Goal: Information Seeking & Learning: Learn about a topic

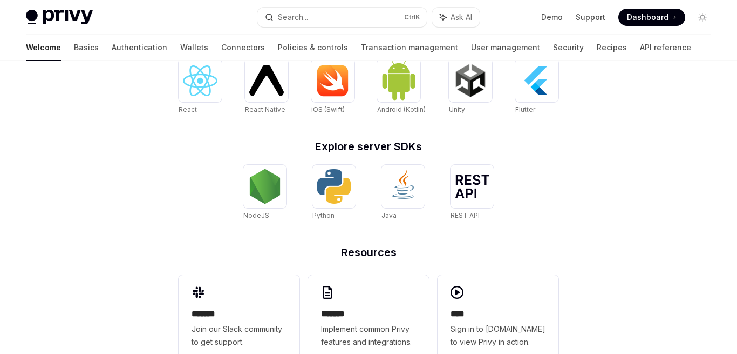
scroll to position [518, 0]
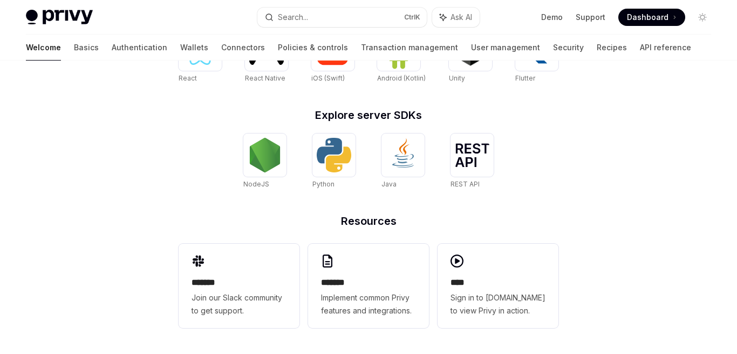
click at [352, 221] on h2 "Resources" at bounding box center [369, 220] width 380 height 11
click at [350, 161] on img at bounding box center [334, 155] width 35 height 35
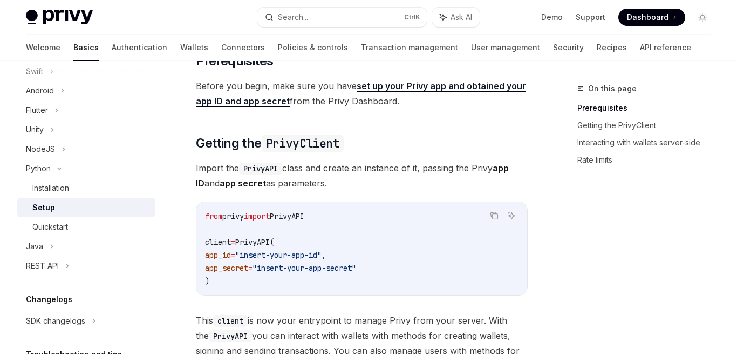
scroll to position [82, 0]
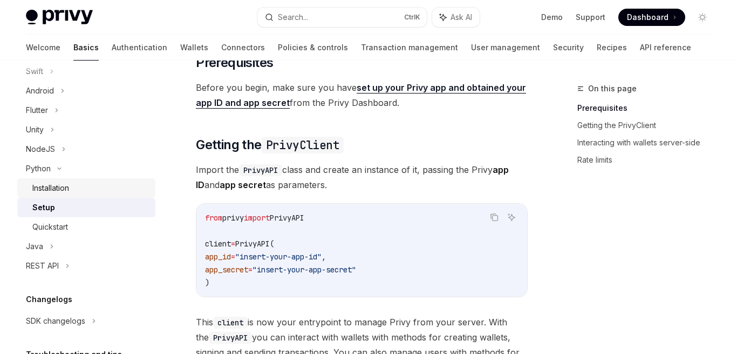
click at [54, 181] on div "Installation" at bounding box center [50, 187] width 37 height 13
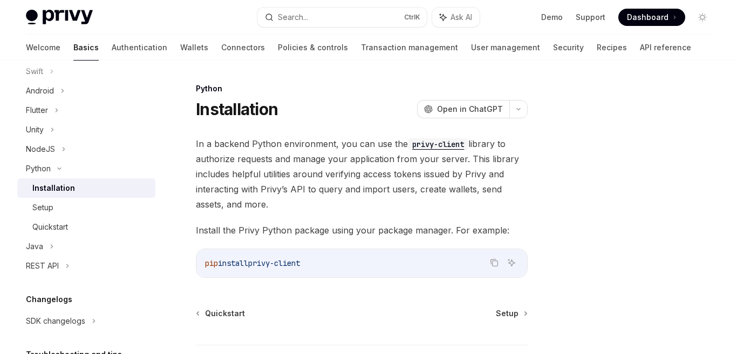
scroll to position [84, 0]
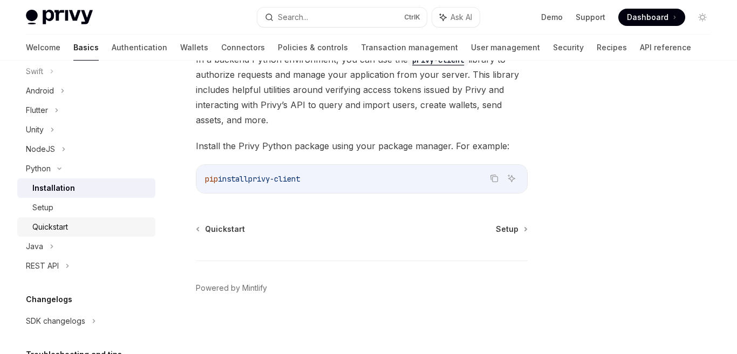
click at [78, 226] on div "Quickstart" at bounding box center [90, 226] width 117 height 13
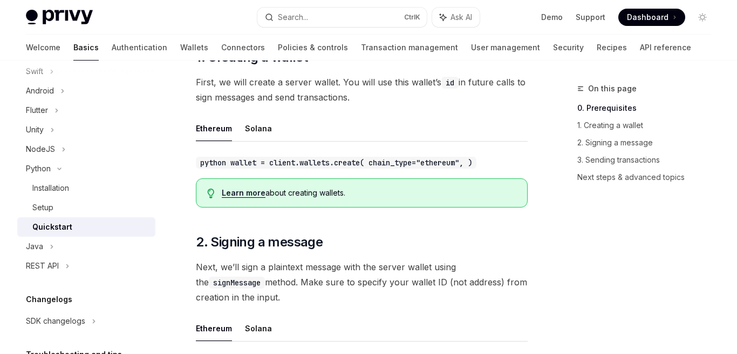
scroll to position [194, 0]
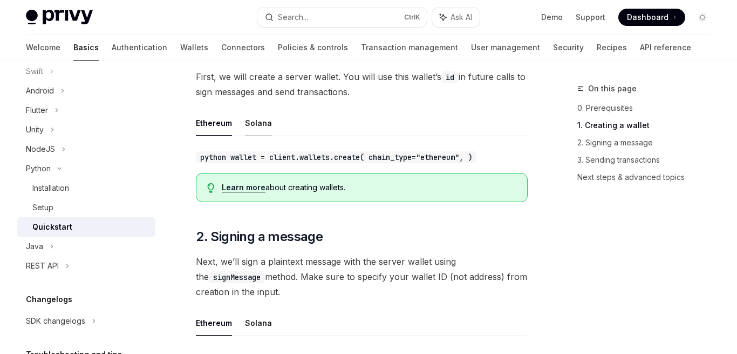
click at [256, 121] on button "Solana" at bounding box center [258, 122] width 27 height 25
click at [213, 124] on button "Ethereum" at bounding box center [214, 122] width 36 height 25
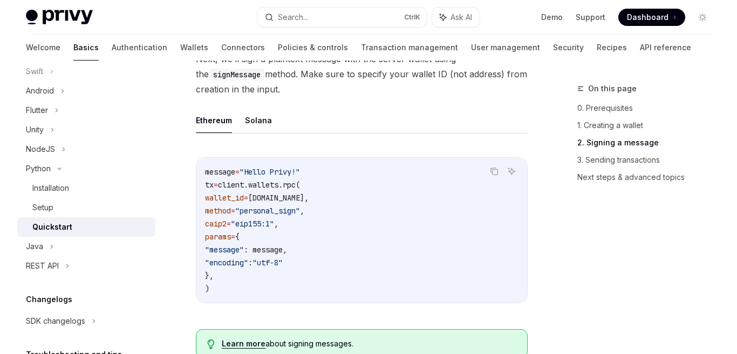
scroll to position [397, 0]
click at [255, 117] on button "Solana" at bounding box center [258, 119] width 27 height 25
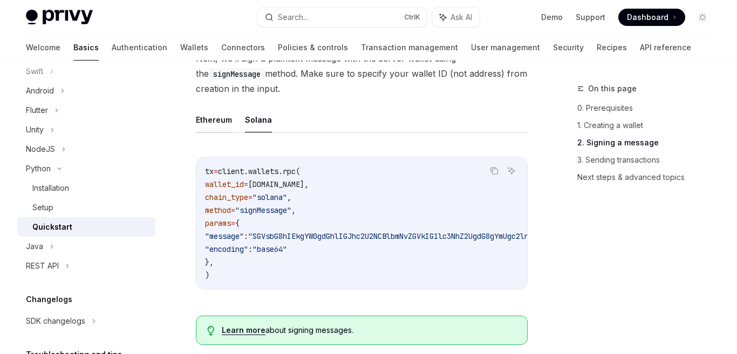
click at [224, 119] on button "Ethereum" at bounding box center [214, 119] width 36 height 25
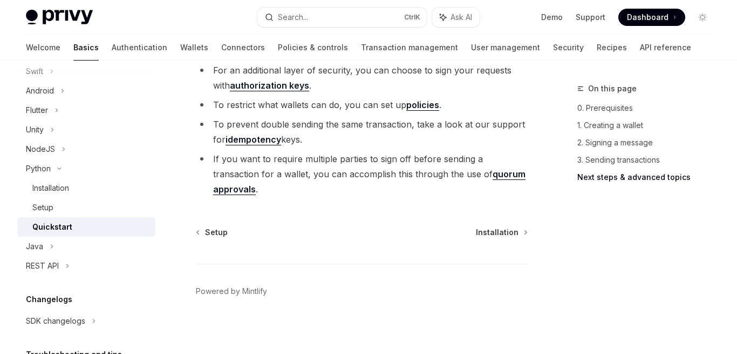
scroll to position [1327, 0]
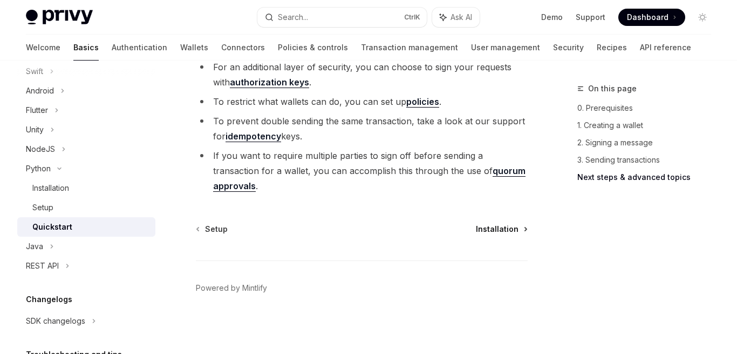
click at [496, 229] on span "Installation" at bounding box center [497, 228] width 43 height 11
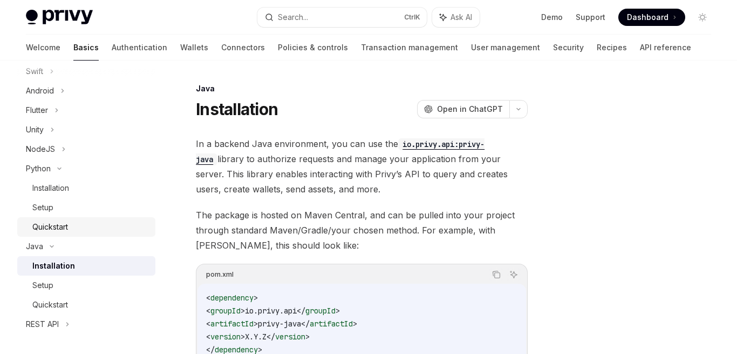
click at [60, 233] on div "Quickstart" at bounding box center [50, 226] width 36 height 13
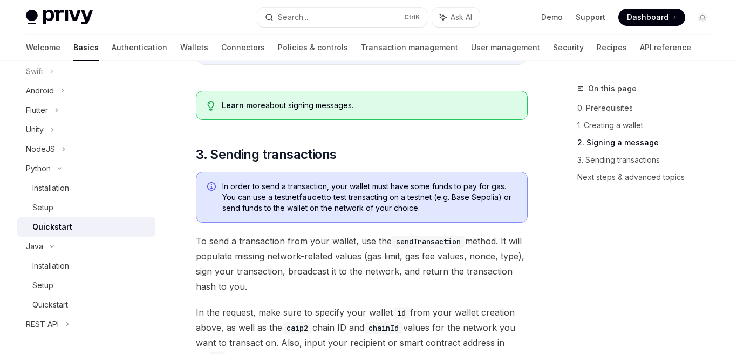
scroll to position [702, 0]
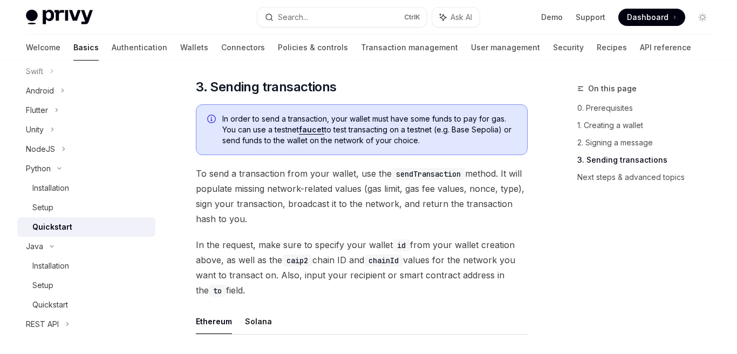
click at [316, 128] on link "faucet" at bounding box center [311, 130] width 25 height 10
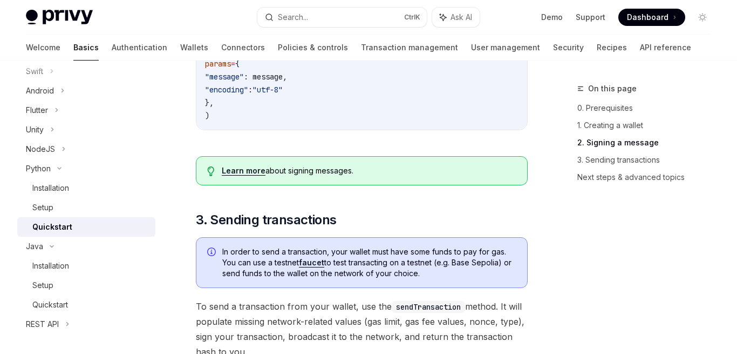
scroll to position [570, 0]
click at [710, 18] on button "Toggle dark mode" at bounding box center [702, 17] width 17 height 17
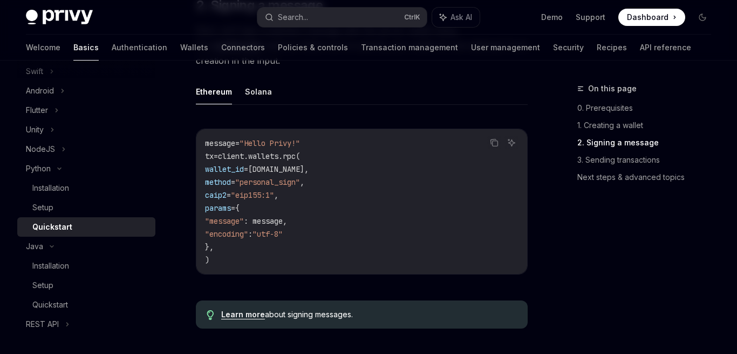
scroll to position [424, 0]
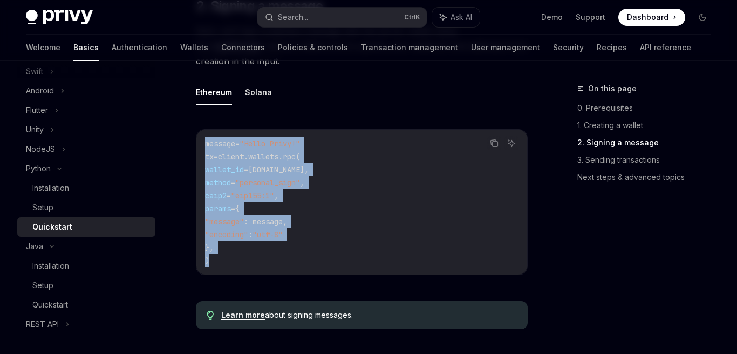
drag, startPoint x: 214, startPoint y: 259, endPoint x: 201, endPoint y: 139, distance: 120.0
click at [201, 139] on div "message = "Hello Privy!" tx = client.wallets.rpc( wallet_id = wallet.id, method…" at bounding box center [361, 202] width 331 height 145
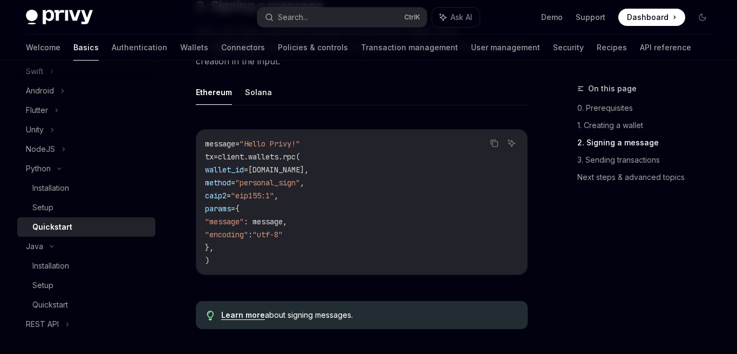
click at [256, 109] on div "Ethereum Solana Copy Ask AI message = "Hello Privy!" tx = client.wallets.rpc( w…" at bounding box center [362, 185] width 332 height 213
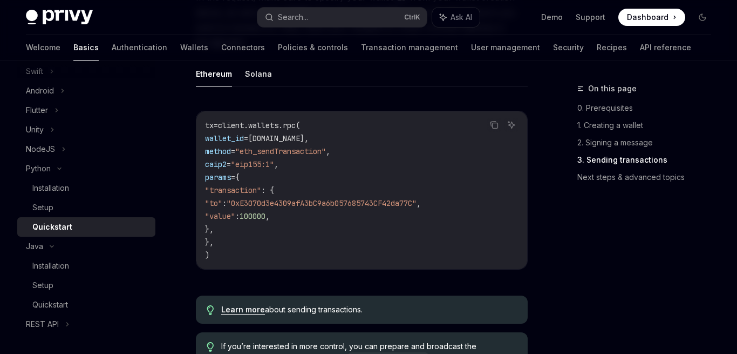
scroll to position [947, 0]
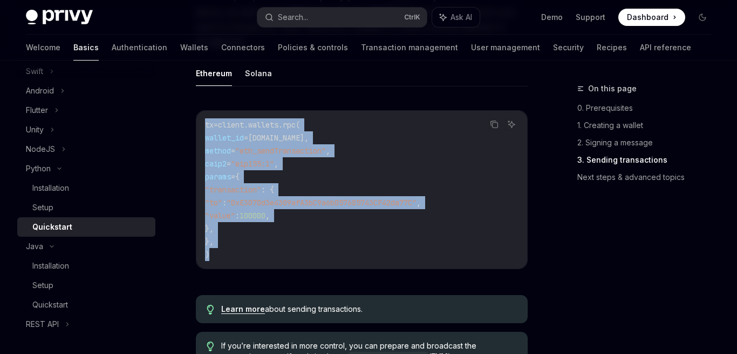
drag, startPoint x: 216, startPoint y: 257, endPoint x: 203, endPoint y: 114, distance: 143.6
click at [203, 114] on div "tx = client.wallets.rpc( wallet_id = wallet.id, method = "eth_sendTransaction" …" at bounding box center [361, 190] width 331 height 158
click at [231, 173] on span "params" at bounding box center [218, 177] width 26 height 10
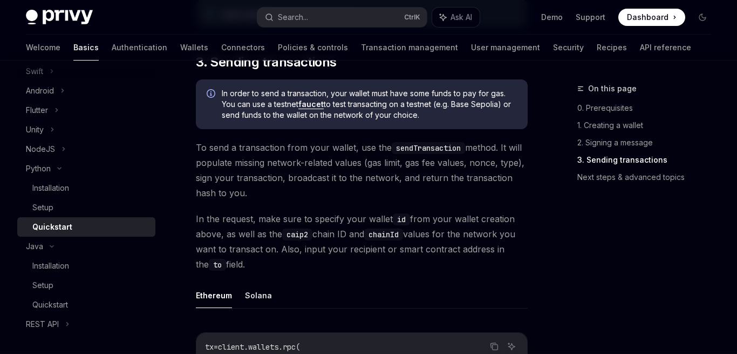
scroll to position [721, 0]
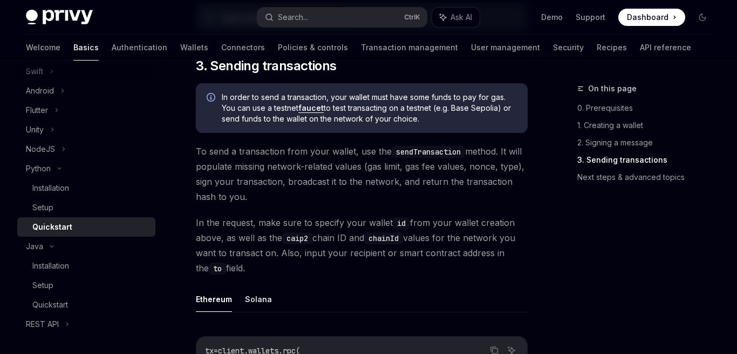
click at [209, 151] on span "To send a transaction from your wallet, use the sendTransaction method. It will…" at bounding box center [362, 174] width 332 height 60
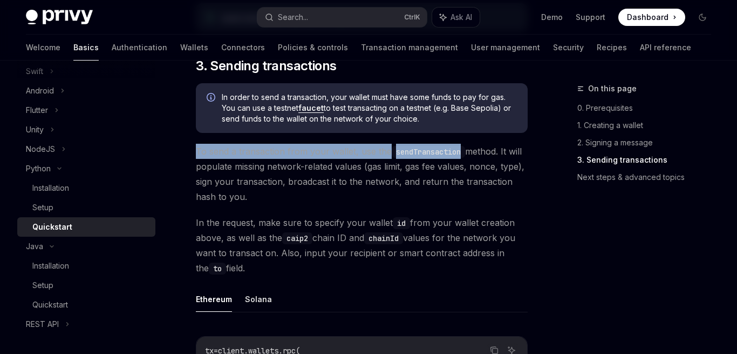
click at [209, 151] on span "To send a transaction from your wallet, use the sendTransaction method. It will…" at bounding box center [362, 174] width 332 height 60
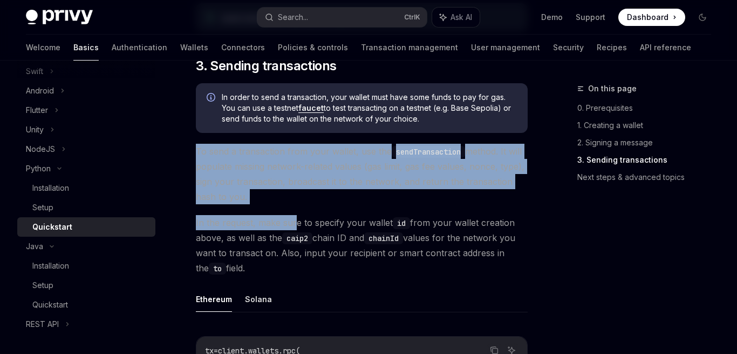
drag, startPoint x: 194, startPoint y: 148, endPoint x: 294, endPoint y: 228, distance: 127.1
click at [294, 228] on div "Python Quickstart OpenAI Open in ChatGPT Learn how to authenticate users, creat…" at bounding box center [260, 157] width 539 height 1593
click at [294, 228] on span "In the request, make sure to specify your wallet id from your wallet creation a…" at bounding box center [362, 245] width 332 height 60
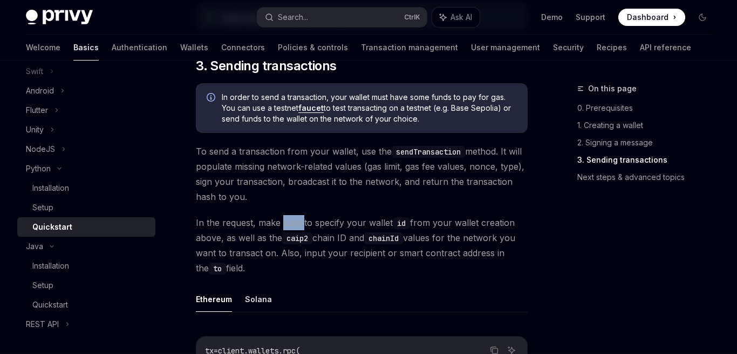
click at [294, 228] on span "In the request, make sure to specify your wallet id from your wallet creation a…" at bounding box center [362, 245] width 332 height 60
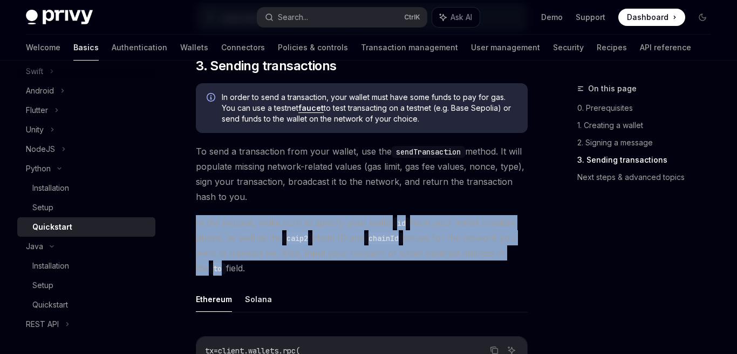
click at [294, 228] on span "In the request, make sure to specify your wallet id from your wallet creation a…" at bounding box center [362, 245] width 332 height 60
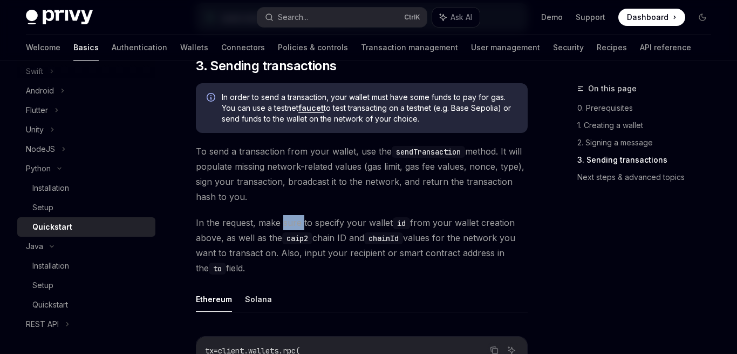
click at [294, 228] on span "In the request, make sure to specify your wallet id from your wallet creation a…" at bounding box center [362, 245] width 332 height 60
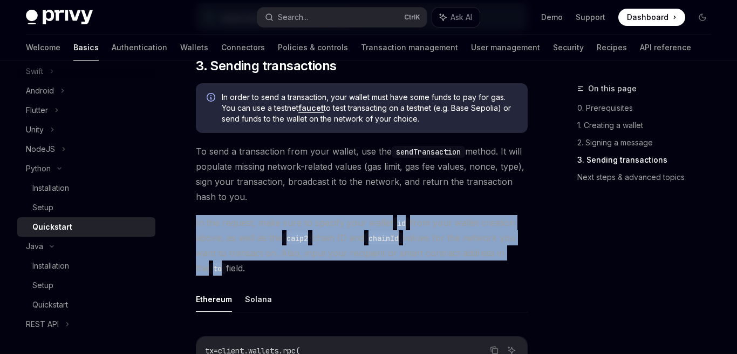
click at [294, 228] on span "In the request, make sure to specify your wallet id from your wallet creation a…" at bounding box center [362, 245] width 332 height 60
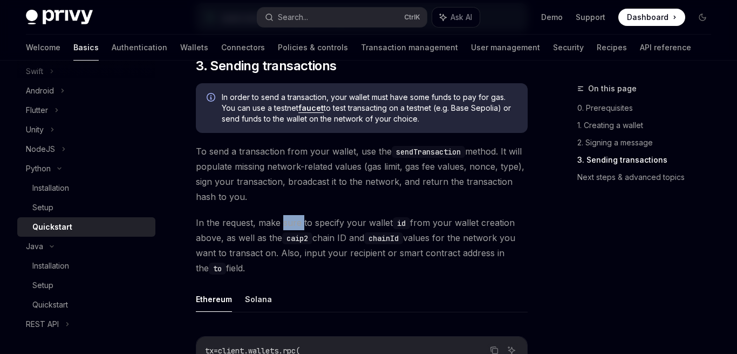
click at [294, 228] on span "In the request, make sure to specify your wallet id from your wallet creation a…" at bounding box center [362, 245] width 332 height 60
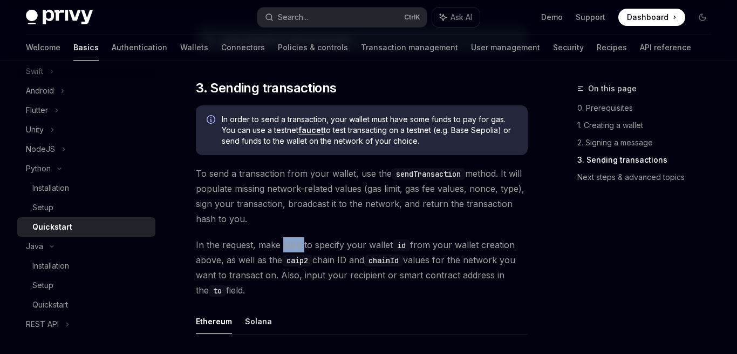
scroll to position [698, 0]
click at [292, 243] on span "In the request, make sure to specify your wallet id from your wallet creation a…" at bounding box center [362, 267] width 332 height 60
click at [324, 225] on span "To send a transaction from your wallet, use the sendTransaction method. It will…" at bounding box center [362, 196] width 332 height 60
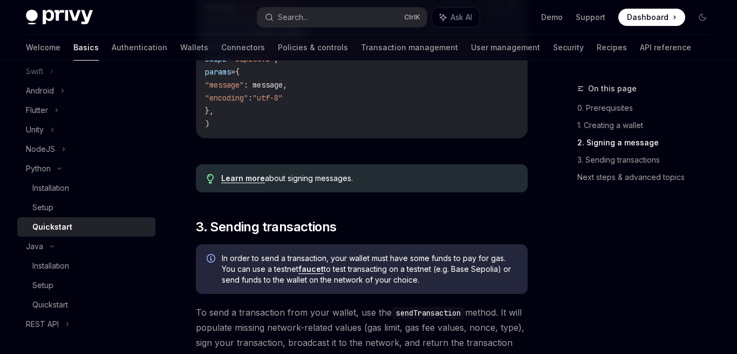
scroll to position [556, 0]
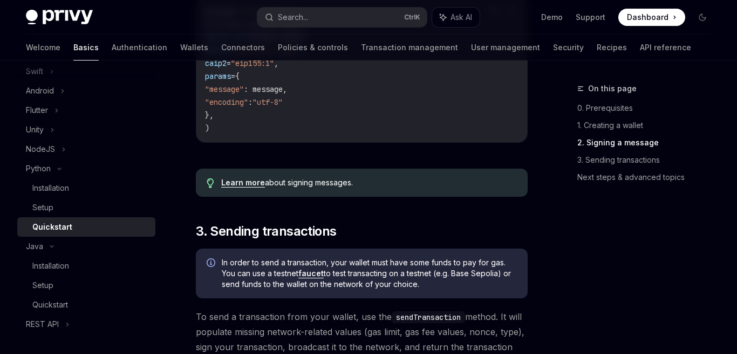
click at [242, 184] on link "Learn more" at bounding box center [243, 183] width 44 height 10
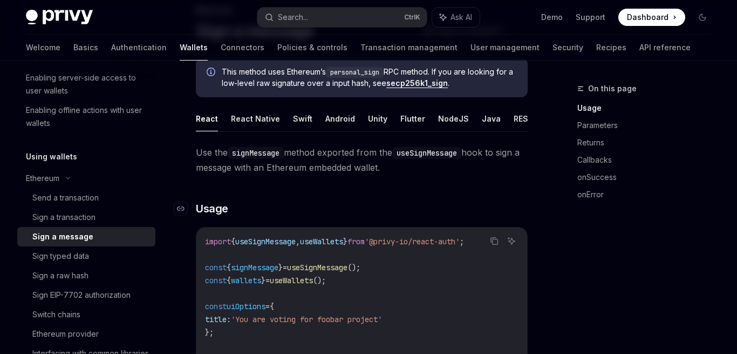
scroll to position [77, 0]
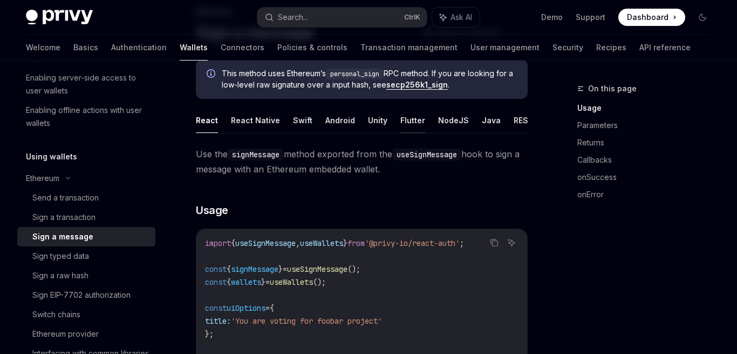
click at [407, 122] on button "Flutter" at bounding box center [412, 119] width 25 height 25
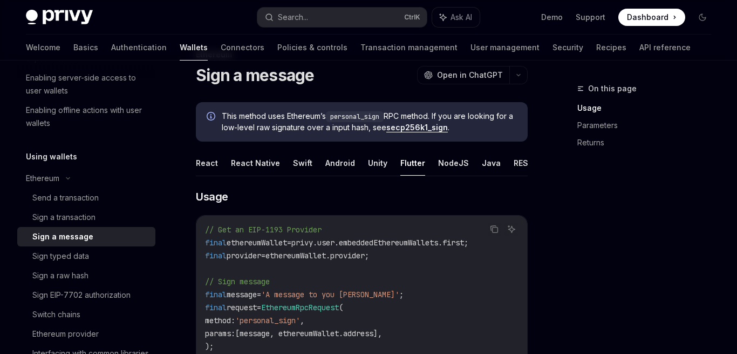
scroll to position [33, 0]
click at [450, 163] on button "NodeJS" at bounding box center [453, 163] width 31 height 25
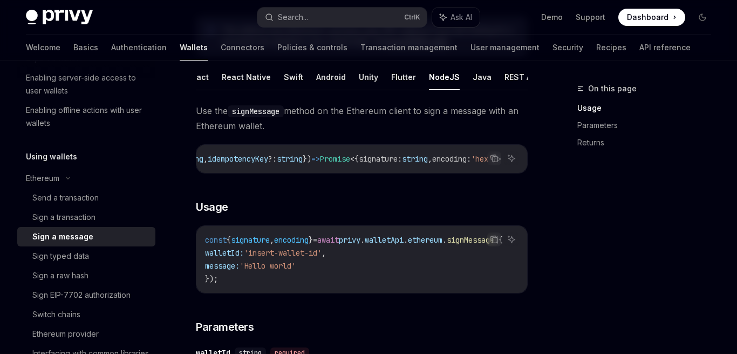
scroll to position [0, 285]
drag, startPoint x: 300, startPoint y: 161, endPoint x: 277, endPoint y: 159, distance: 23.3
click at [277, 159] on span "signMessage : async ({ walletId : string , message : string , idempotencyKey ?:…" at bounding box center [246, 159] width 509 height 10
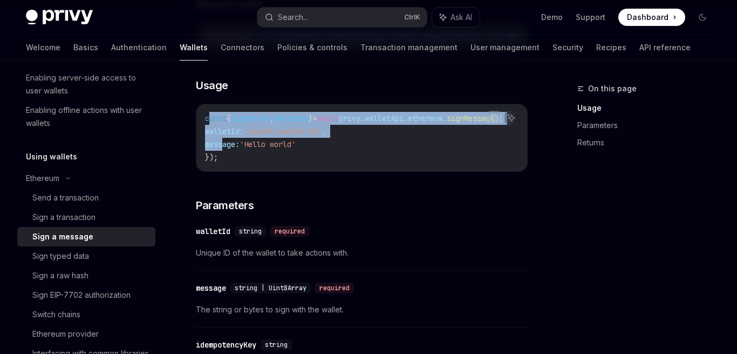
drag, startPoint x: 208, startPoint y: 120, endPoint x: 226, endPoint y: 149, distance: 33.7
click at [226, 149] on code "const { signature , encoding } = await privy . walletApi . ethereum . signMessa…" at bounding box center [367, 138] width 324 height 52
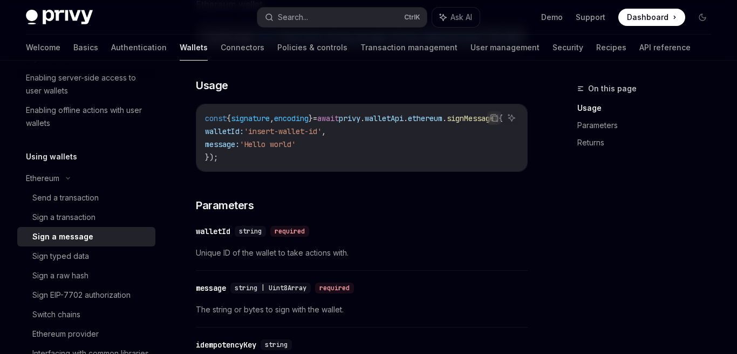
click at [226, 156] on code "const { signature , encoding } = await privy . walletApi . ethereum . signMessa…" at bounding box center [367, 138] width 324 height 52
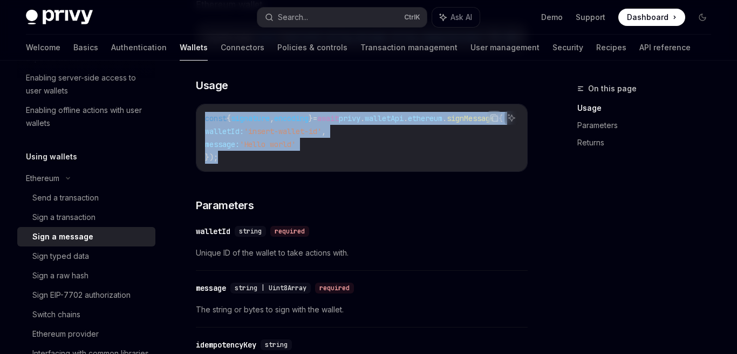
drag, startPoint x: 226, startPoint y: 156, endPoint x: 204, endPoint y: 111, distance: 49.7
click at [204, 111] on div "const { signature , encoding } = await privy . walletApi . ethereum . signMessa…" at bounding box center [361, 137] width 331 height 67
click at [217, 119] on span "const" at bounding box center [216, 118] width 22 height 10
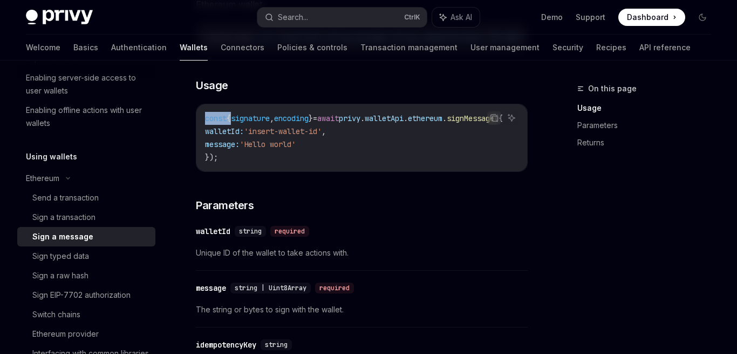
click at [217, 119] on span "const" at bounding box center [216, 118] width 22 height 10
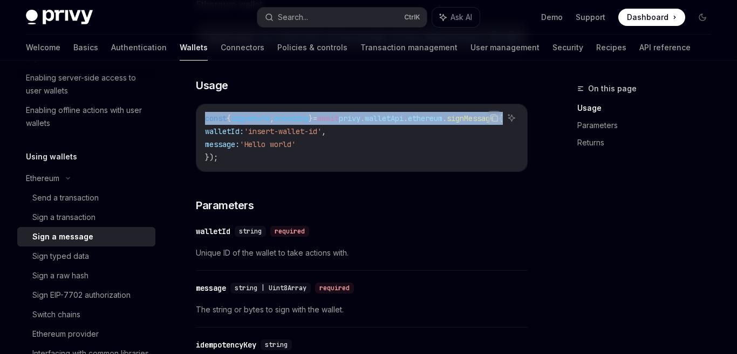
click at [217, 119] on span "const" at bounding box center [216, 118] width 22 height 10
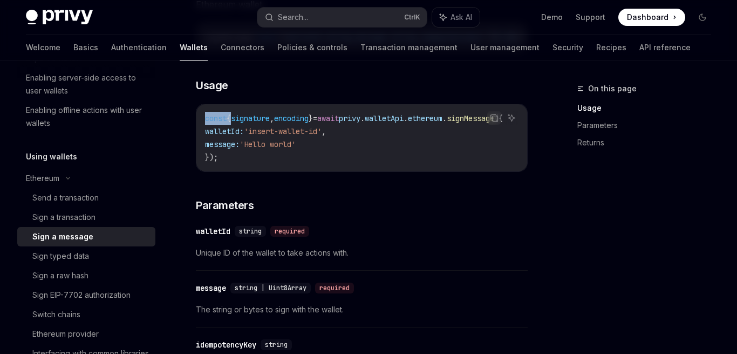
click at [217, 119] on span "const" at bounding box center [216, 118] width 22 height 10
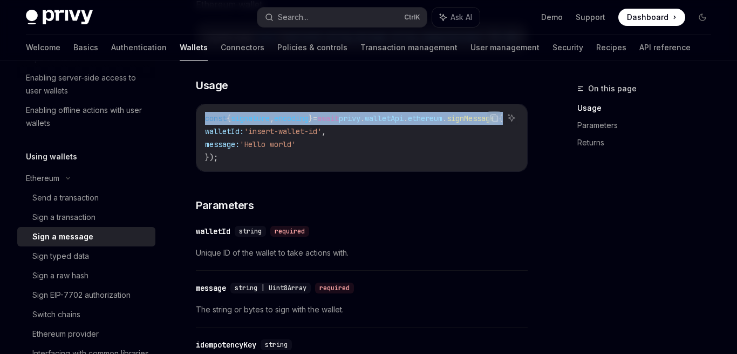
click at [217, 119] on span "const" at bounding box center [216, 118] width 22 height 10
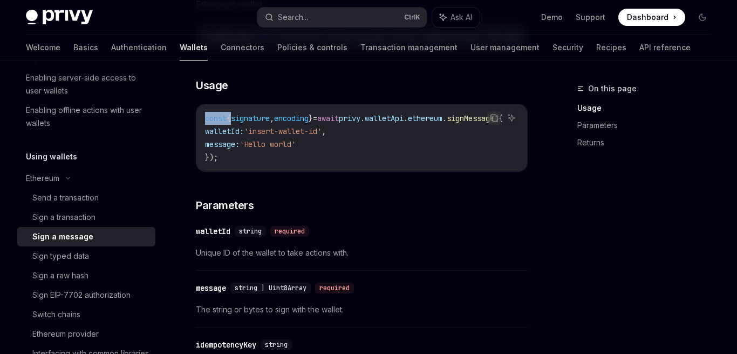
click at [217, 119] on span "const" at bounding box center [216, 118] width 22 height 10
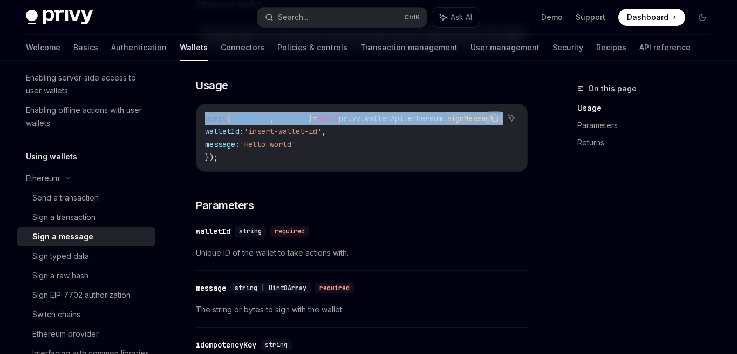
click at [217, 119] on span "const" at bounding box center [216, 118] width 22 height 10
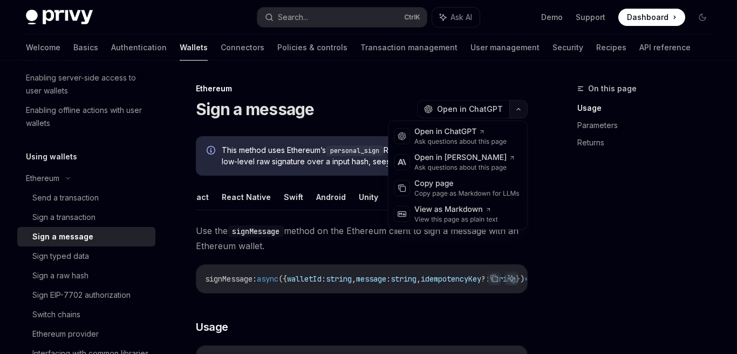
click at [517, 107] on icon "button" at bounding box center [518, 109] width 13 height 4
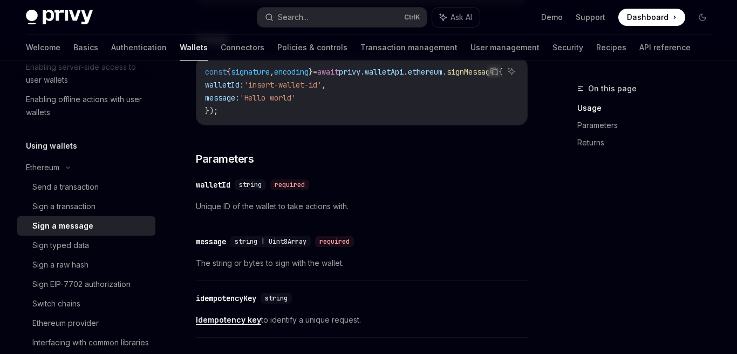
scroll to position [287, 0]
click at [65, 164] on div "Ethereum" at bounding box center [86, 167] width 138 height 19
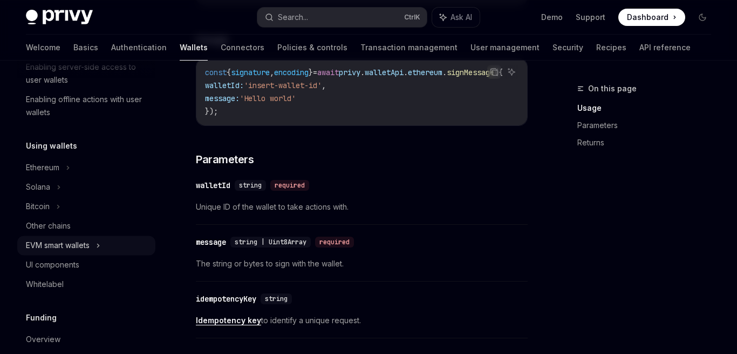
scroll to position [210, 0]
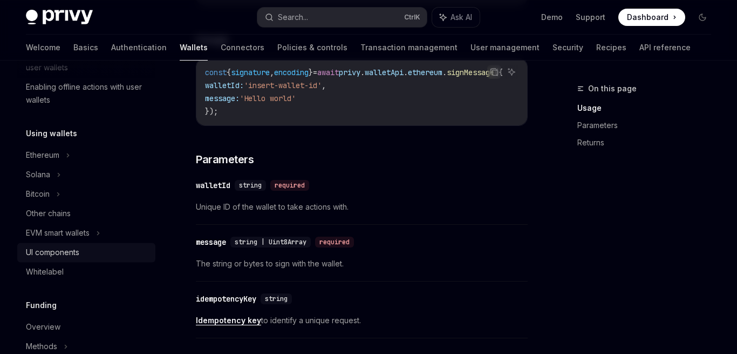
click at [68, 253] on div "UI components" at bounding box center [52, 252] width 53 height 13
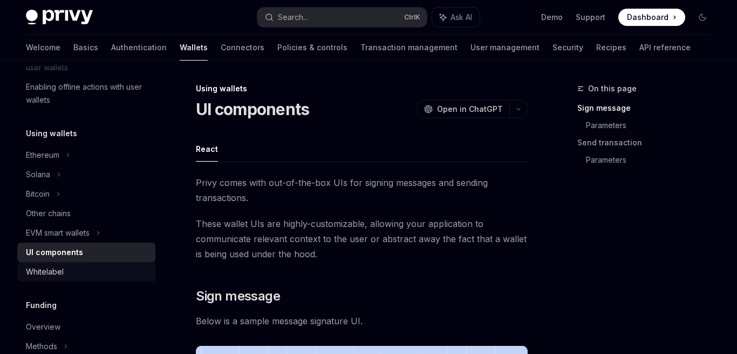
click at [49, 268] on div "Whitelabel" at bounding box center [45, 271] width 38 height 13
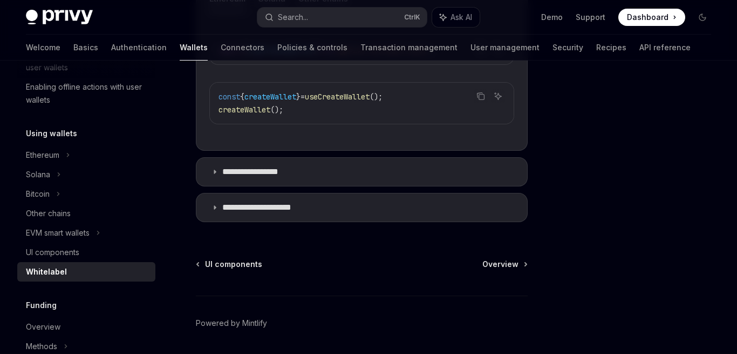
scroll to position [514, 0]
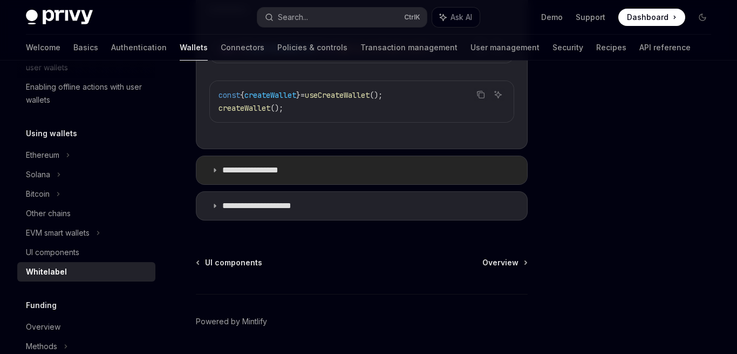
click at [212, 172] on icon at bounding box center [215, 170] width 6 height 6
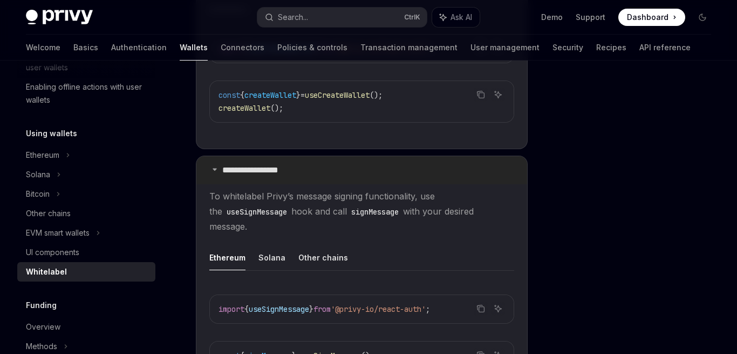
click at [212, 172] on icon at bounding box center [215, 169] width 6 height 6
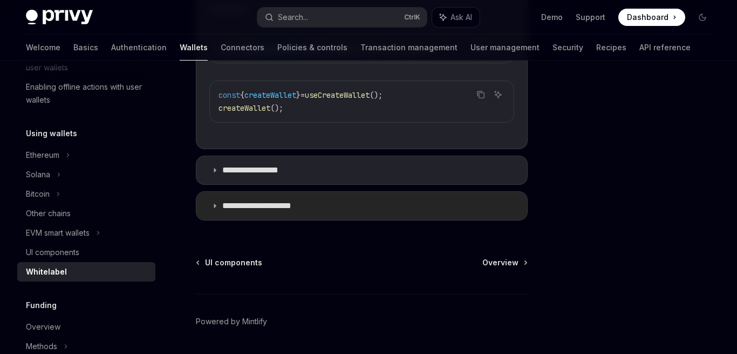
click at [214, 205] on icon at bounding box center [215, 205] width 6 height 6
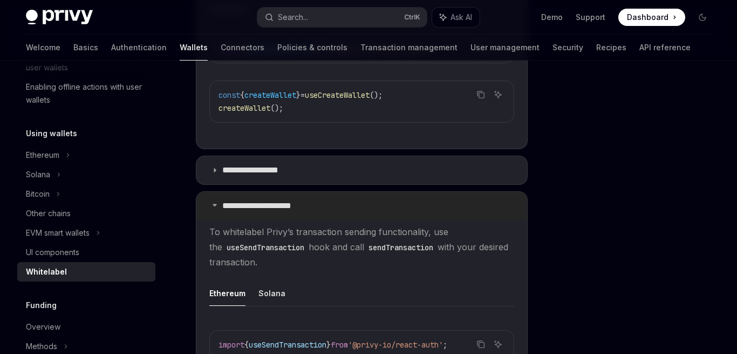
click at [214, 205] on icon at bounding box center [215, 204] width 6 height 6
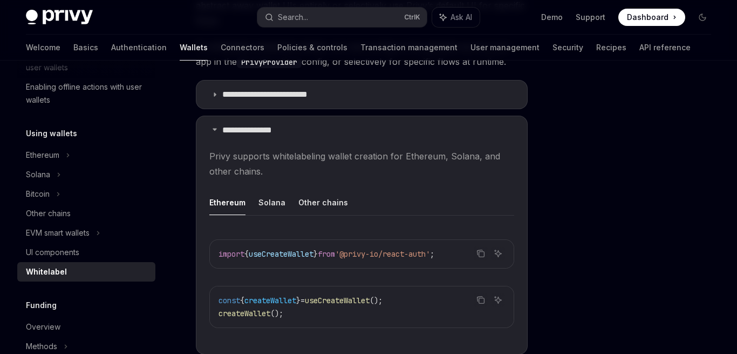
scroll to position [308, 0]
click at [217, 131] on icon at bounding box center [215, 130] width 6 height 6
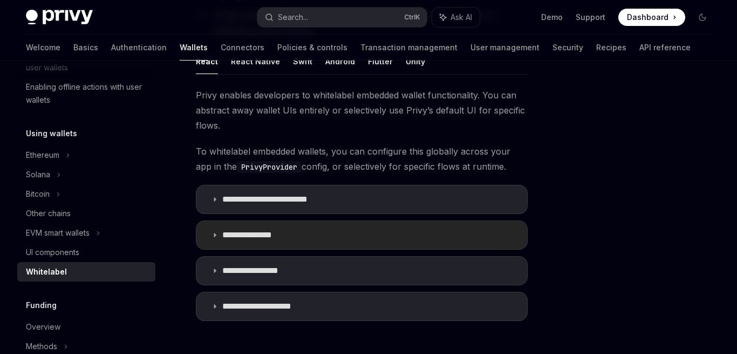
scroll to position [338, 0]
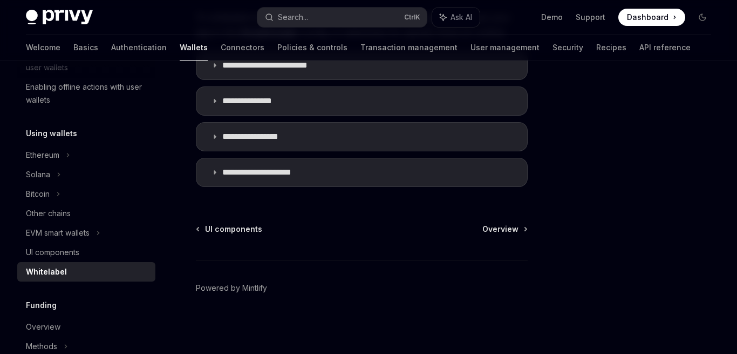
click at [500, 235] on div "UI components Overview Powered by Mintlify" at bounding box center [362, 288] width 332 height 130
click at [524, 226] on link "Overview" at bounding box center [505, 228] width 44 height 11
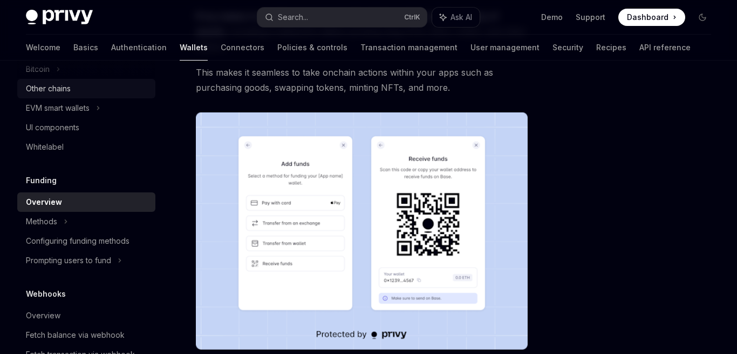
scroll to position [336, 0]
click at [67, 221] on icon at bounding box center [66, 220] width 4 height 13
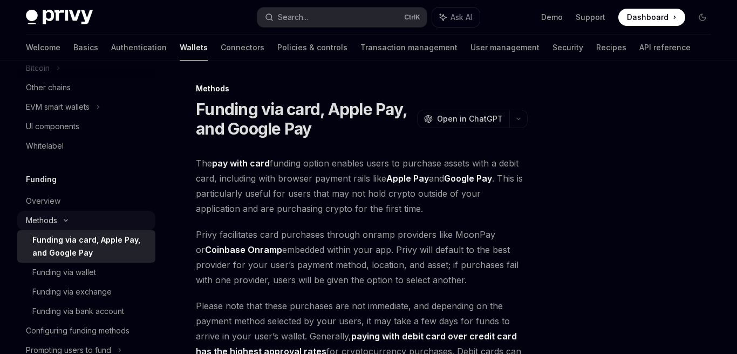
scroll to position [416, 0]
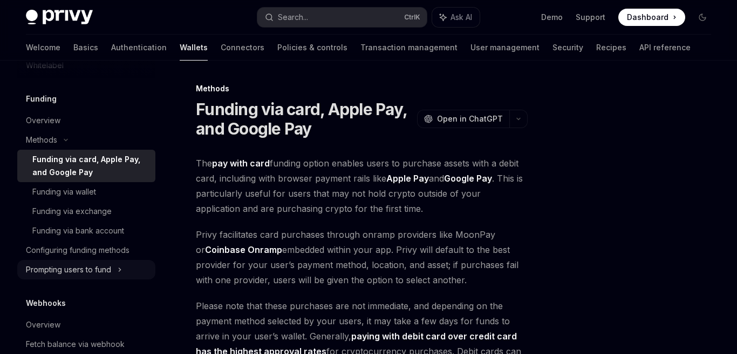
click at [91, 269] on div "Prompting users to fund" at bounding box center [68, 269] width 85 height 13
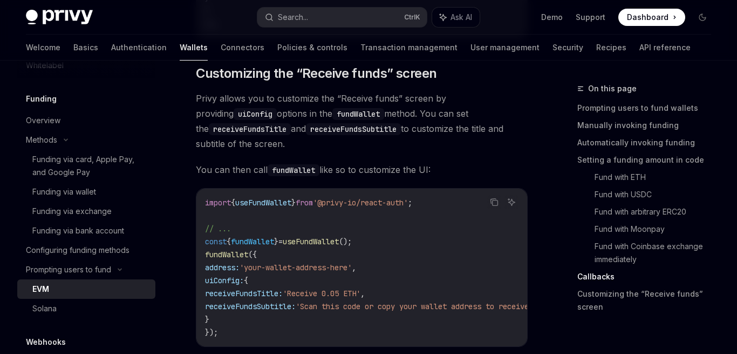
scroll to position [327, 0]
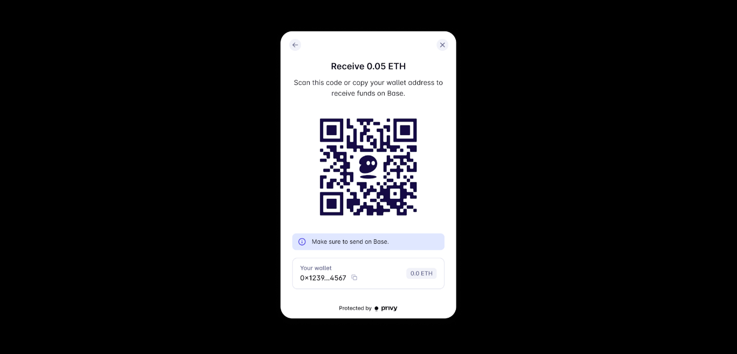
scroll to position [416, 0]
click at [496, 194] on div at bounding box center [368, 177] width 737 height 354
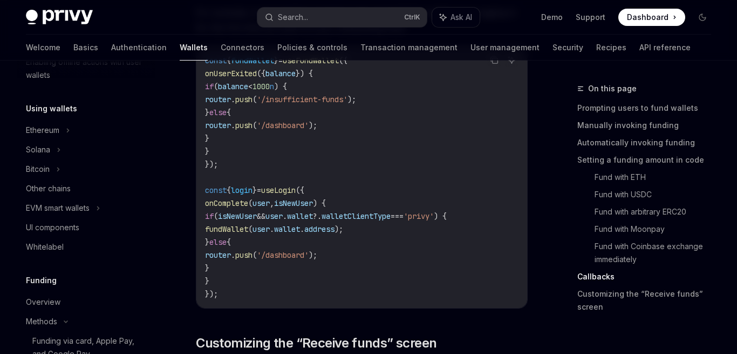
scroll to position [236, 0]
click at [78, 200] on div "EVM smart wallets" at bounding box center [58, 206] width 64 height 13
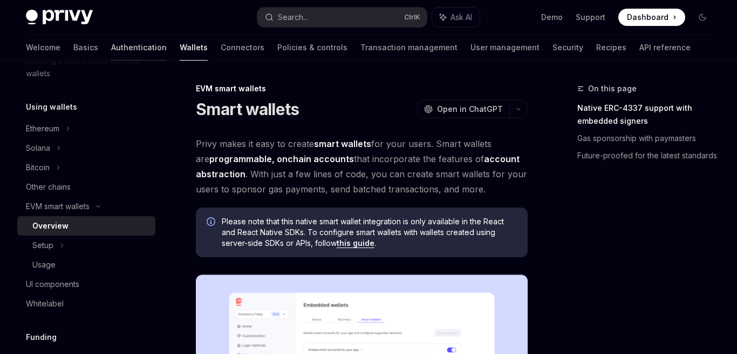
click at [111, 42] on link "Authentication" at bounding box center [139, 48] width 56 height 26
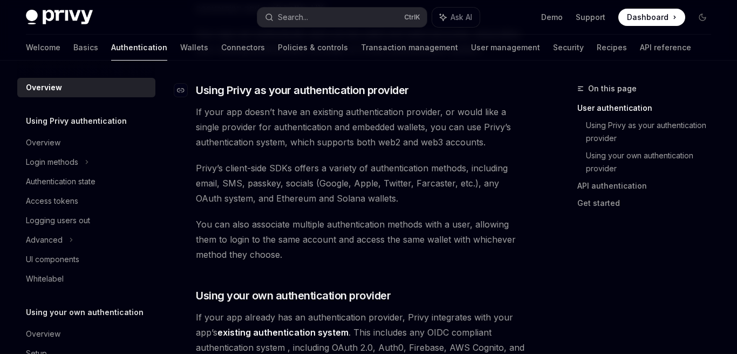
scroll to position [356, 0]
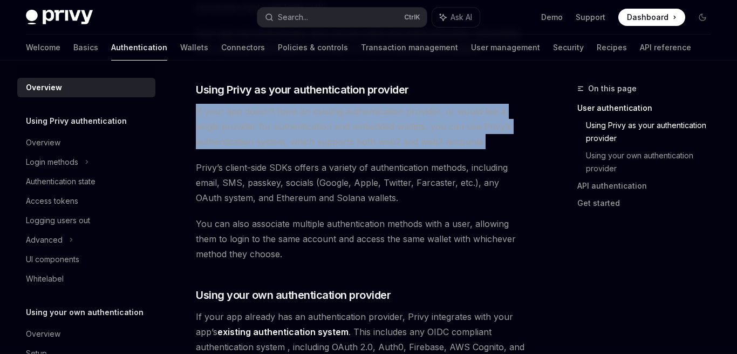
drag, startPoint x: 194, startPoint y: 112, endPoint x: 513, endPoint y: 143, distance: 320.5
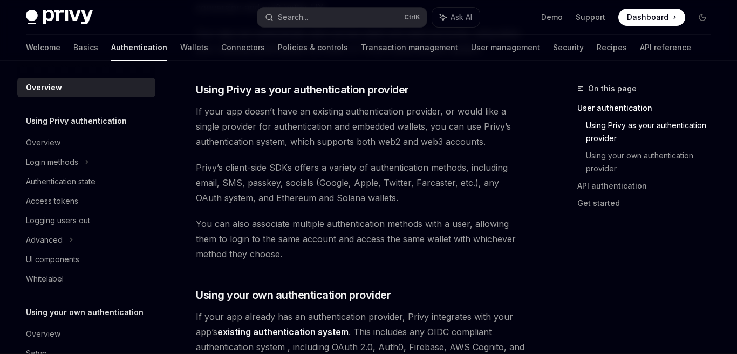
click at [513, 143] on span "If your app doesn’t have an existing authentication provider, or would like a s…" at bounding box center [362, 126] width 332 height 45
click at [313, 185] on span "Privy’s client-side SDKs offers a variety of authentication methods, including …" at bounding box center [362, 182] width 332 height 45
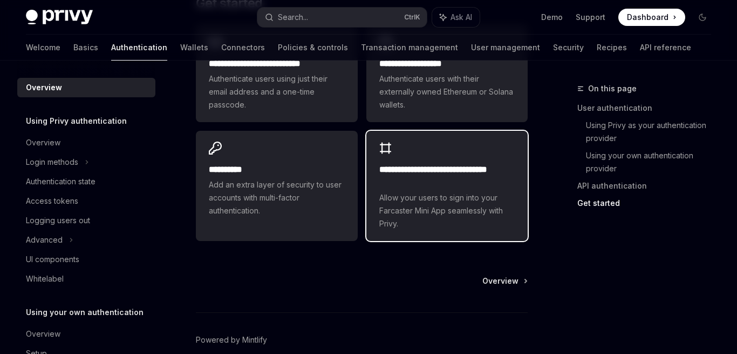
scroll to position [1070, 0]
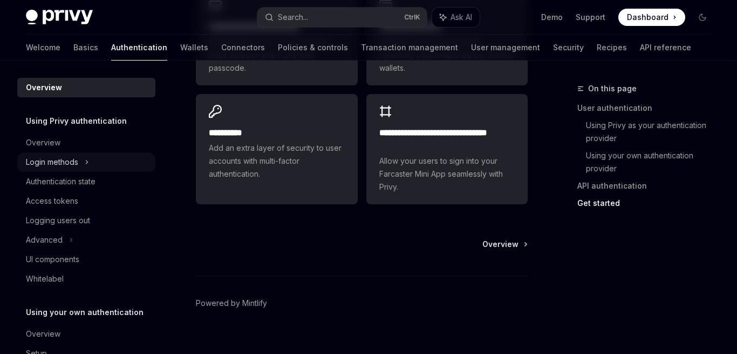
click at [89, 160] on icon at bounding box center [87, 161] width 4 height 13
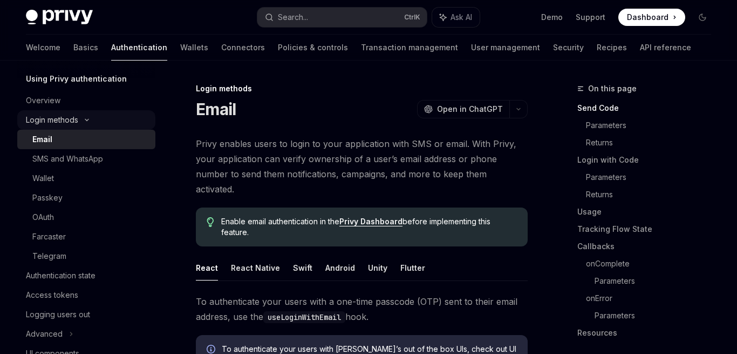
scroll to position [47, 0]
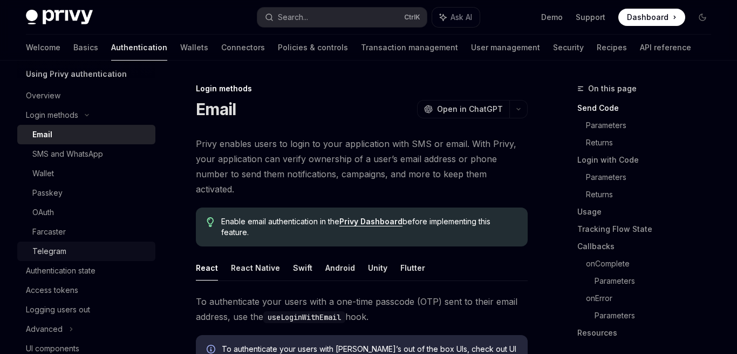
click at [50, 249] on div "Telegram" at bounding box center [49, 250] width 34 height 13
type textarea "*"
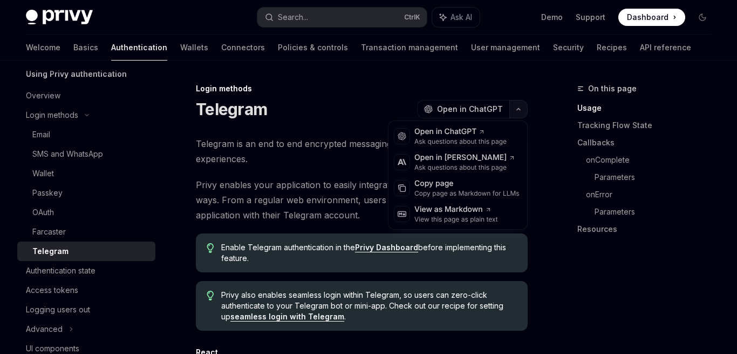
click at [517, 105] on button "button" at bounding box center [518, 109] width 18 height 18
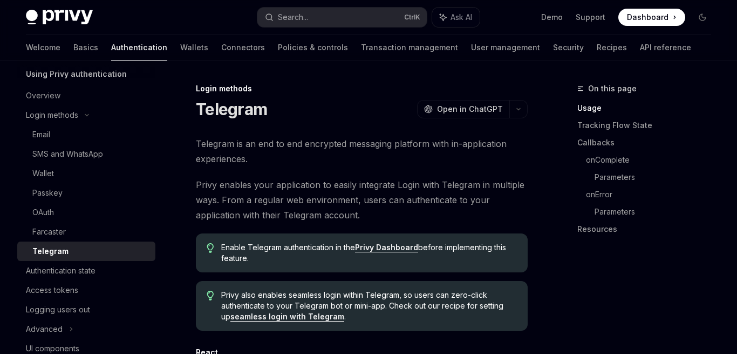
click at [649, 16] on span "Dashboard" at bounding box center [648, 17] width 42 height 11
